Goal: Information Seeking & Learning: Learn about a topic

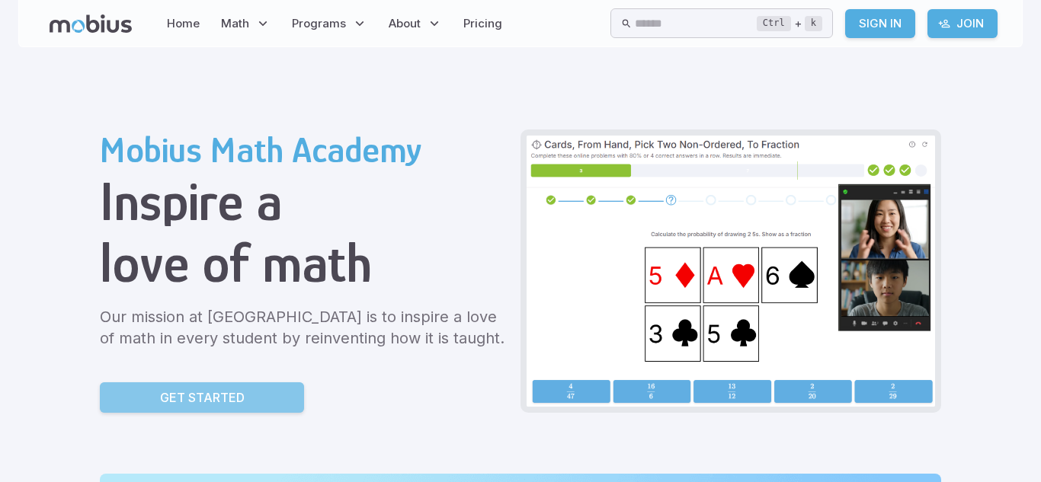
click at [187, 394] on p "Get Started" at bounding box center [202, 398] width 85 height 18
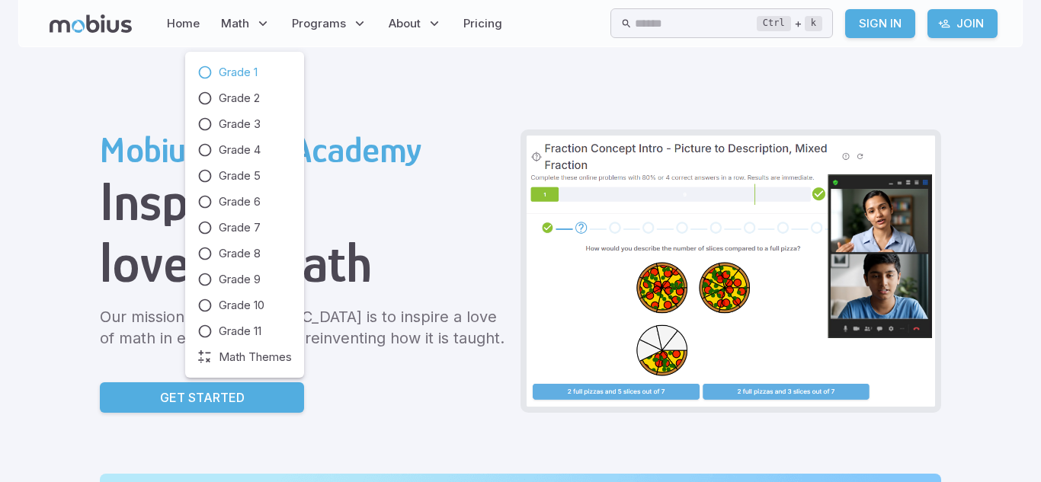
click at [227, 74] on span "Grade 1" at bounding box center [238, 72] width 39 height 17
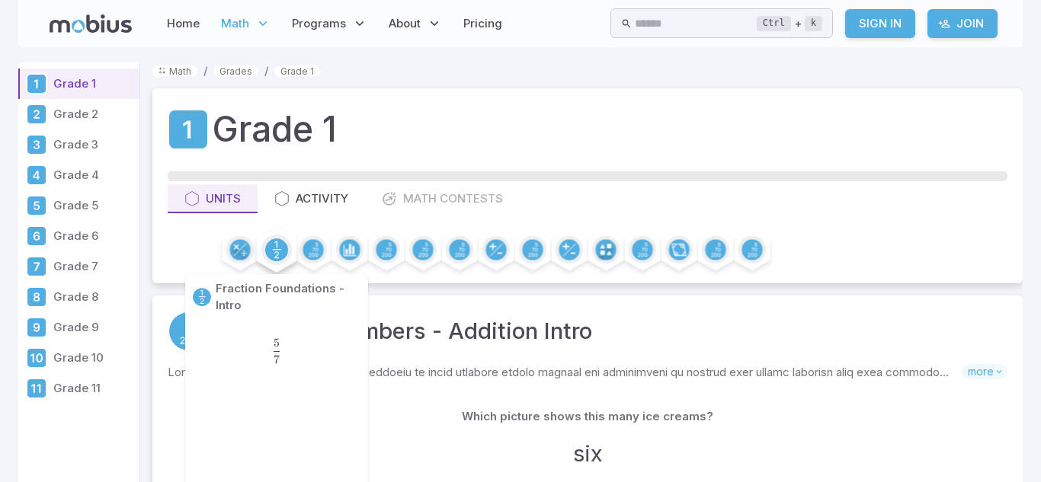
click at [279, 242] on circle at bounding box center [276, 250] width 23 height 23
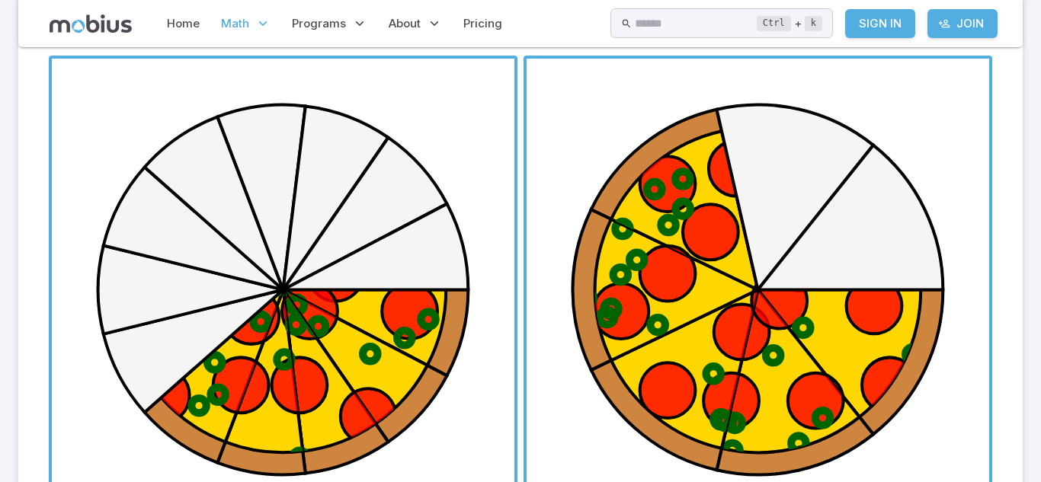
scroll to position [305, 0]
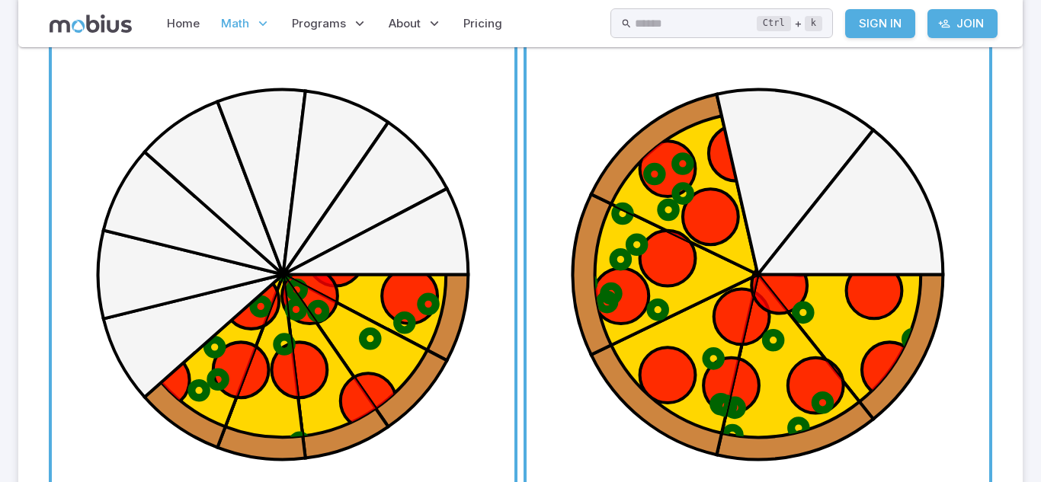
click at [466, 392] on span "button" at bounding box center [283, 274] width 463 height 463
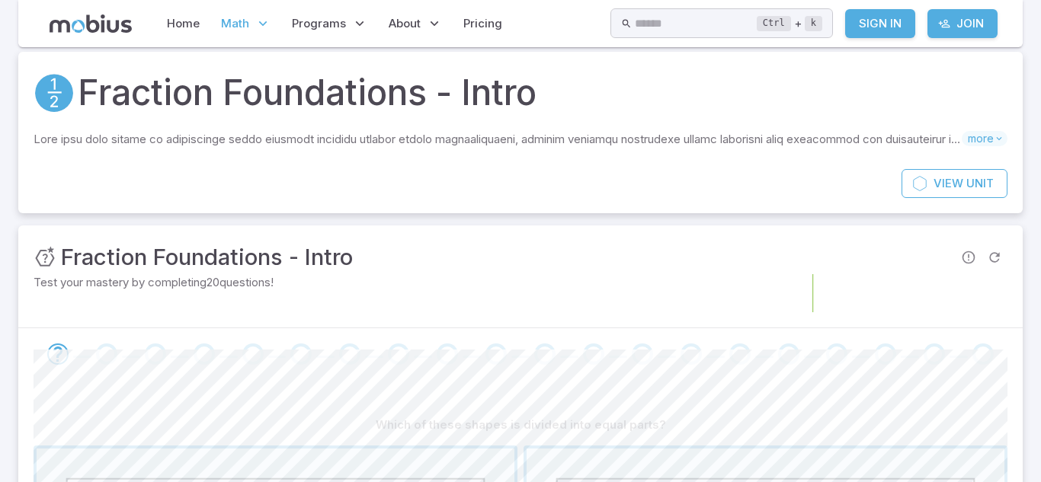
scroll to position [40, 0]
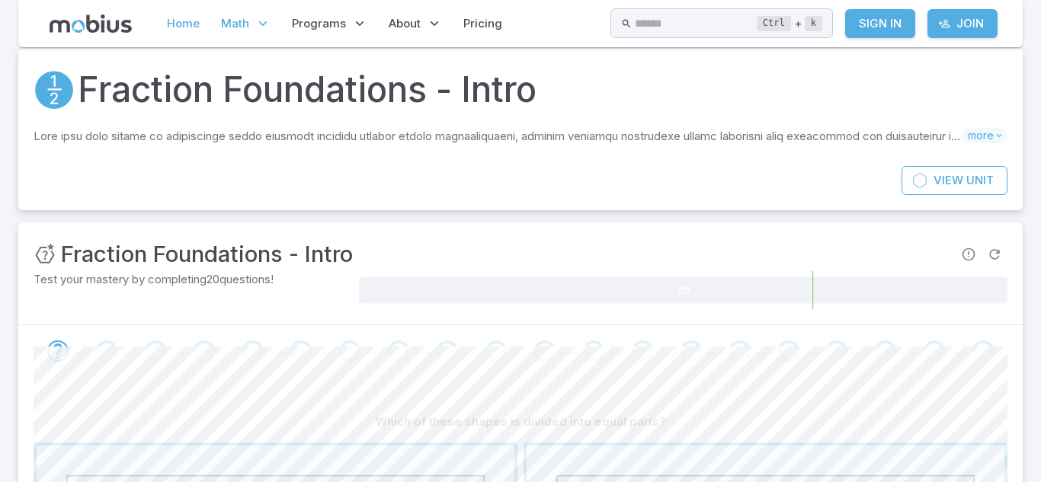
click at [182, 21] on link "Home" at bounding box center [183, 23] width 42 height 35
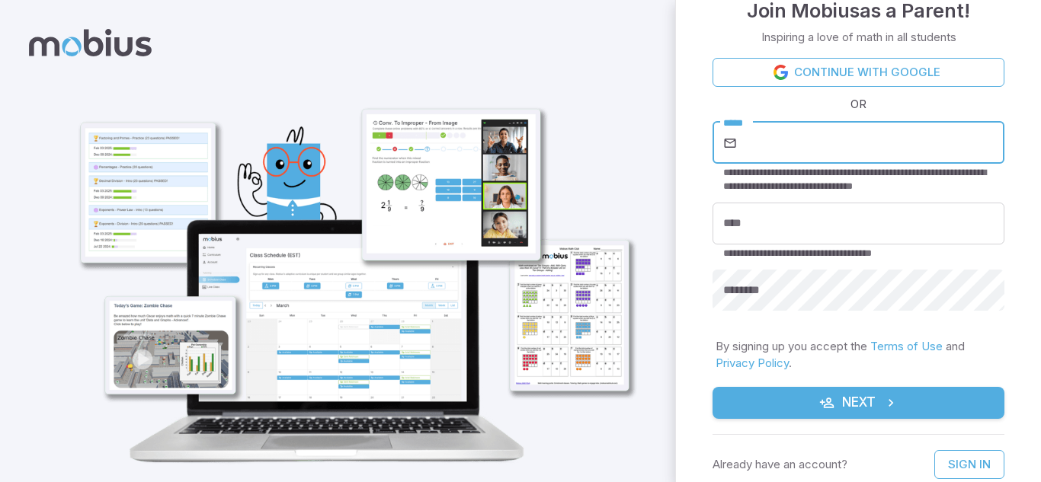
click at [773, 154] on input "*****" at bounding box center [872, 143] width 264 height 43
